Goal: Information Seeking & Learning: Learn about a topic

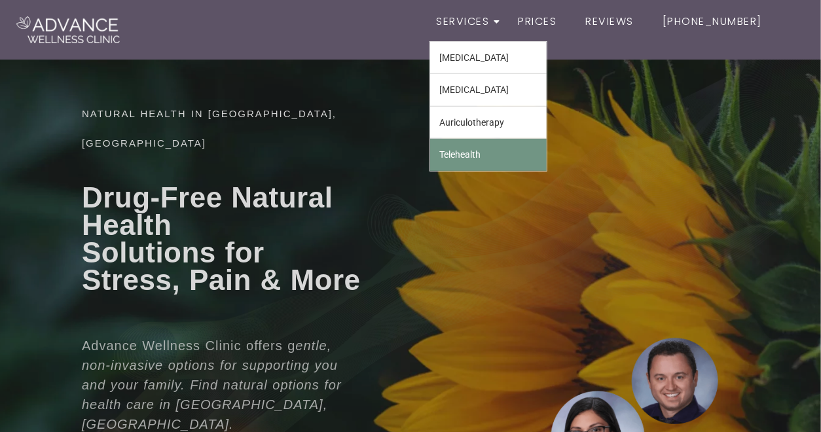
click at [472, 157] on link "Telehealth" at bounding box center [488, 154] width 117 height 31
click at [472, 156] on link "Telehealth" at bounding box center [488, 154] width 117 height 31
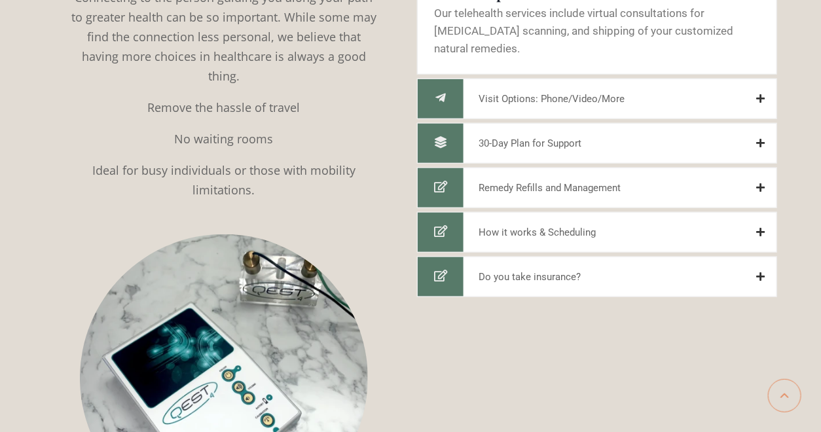
scroll to position [436, 0]
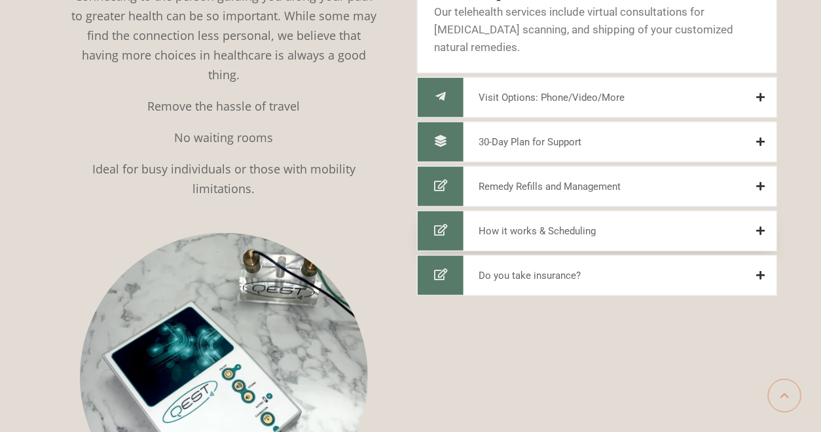
click at [617, 234] on button "How it works & Scheduling" at bounding box center [597, 231] width 360 height 41
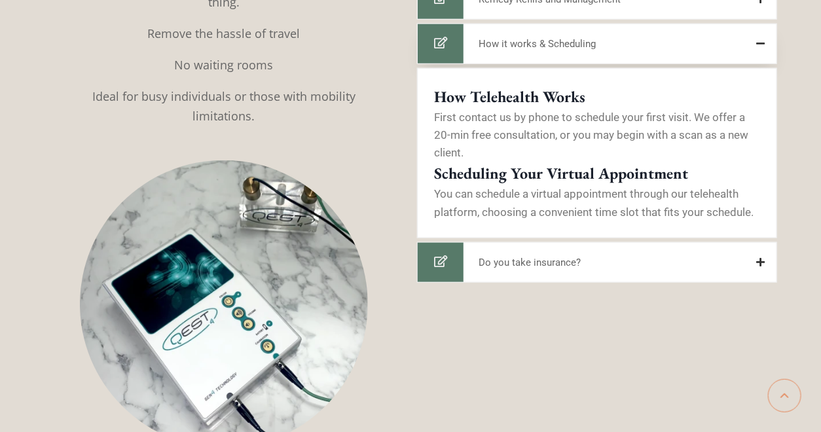
scroll to position [582, 0]
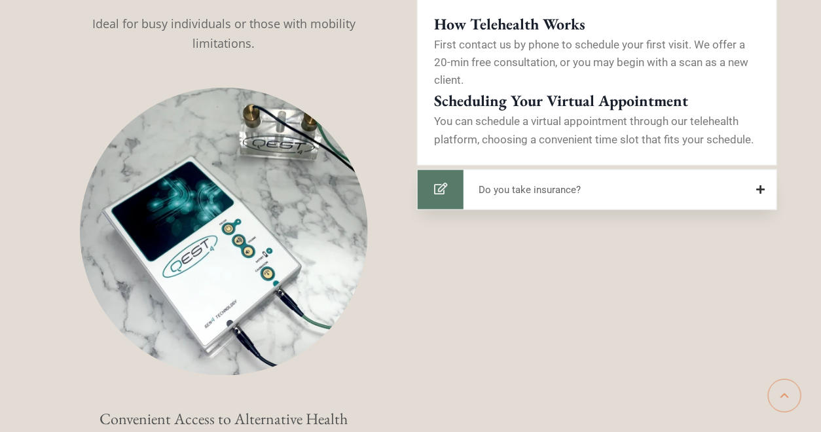
click at [537, 195] on span "Do you take insurance?" at bounding box center [530, 190] width 102 height 16
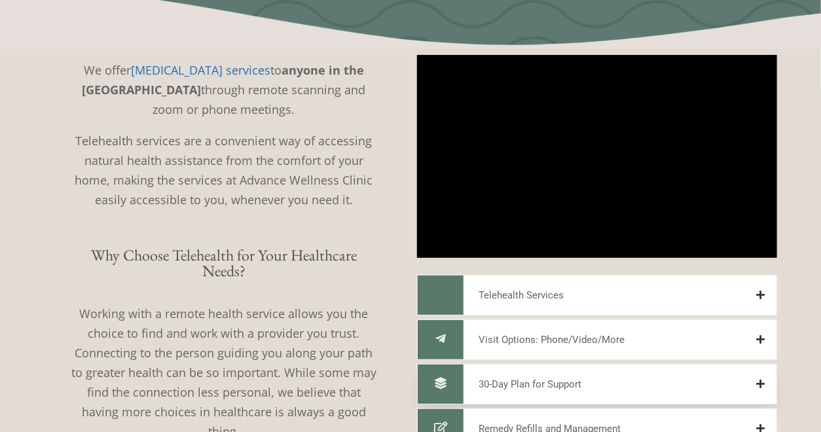
scroll to position [0, 0]
